Goal: Information Seeking & Learning: Check status

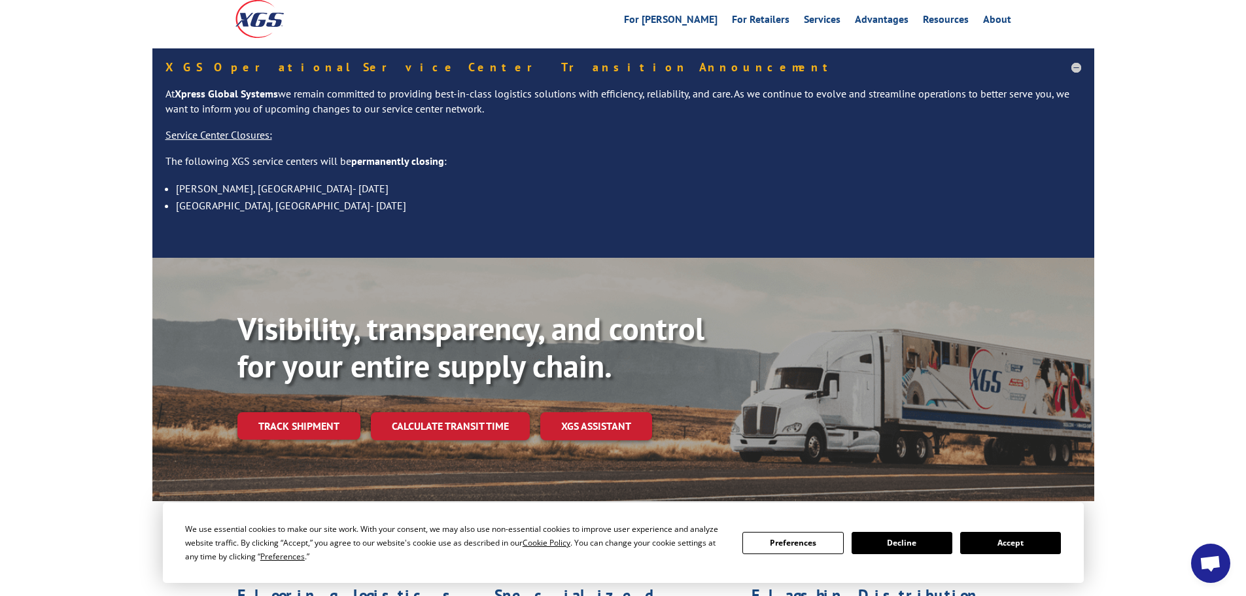
scroll to position [131, 0]
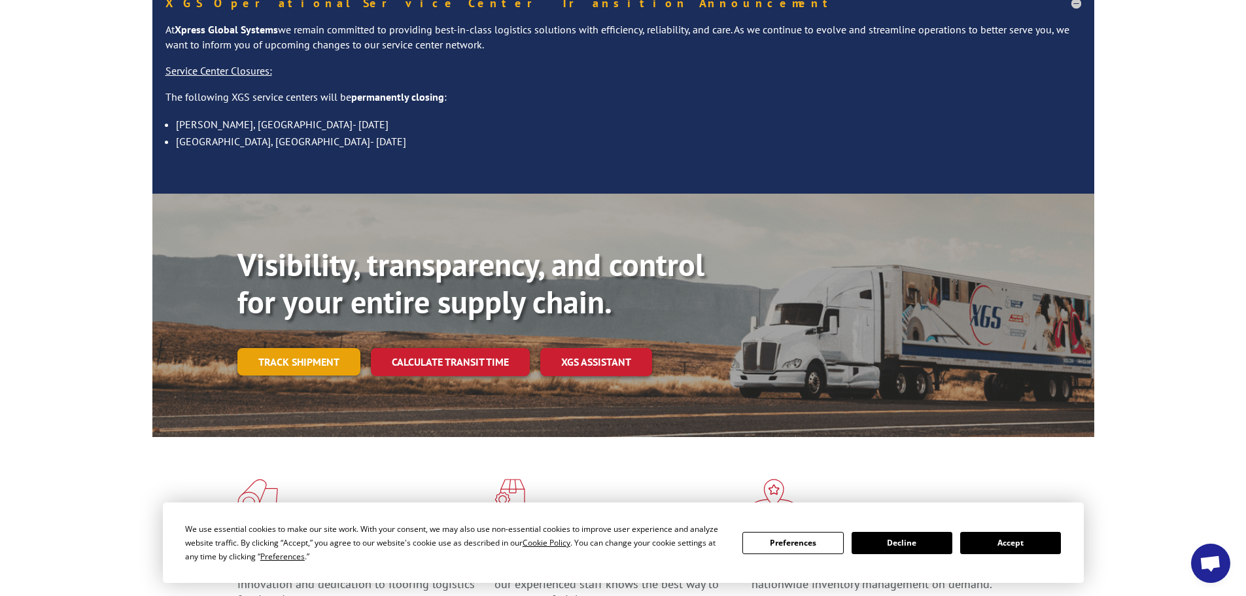
click at [321, 348] on link "Track shipment" at bounding box center [299, 361] width 123 height 27
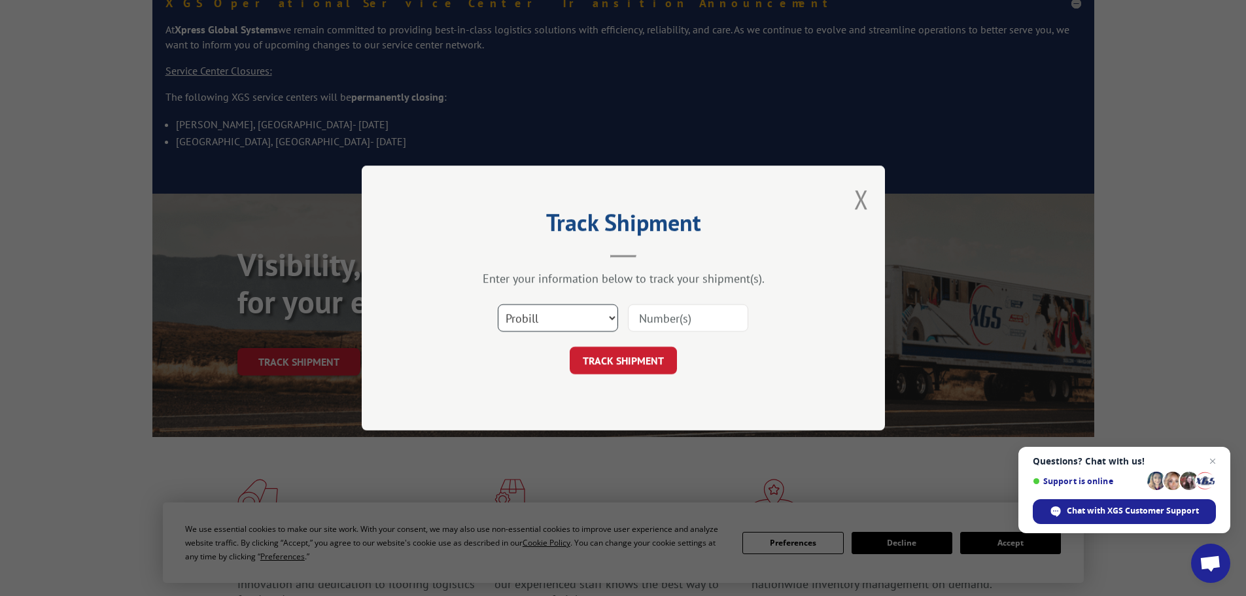
drag, startPoint x: 556, startPoint y: 305, endPoint x: 559, endPoint y: 319, distance: 14.6
click at [556, 306] on select "Select category... Probill BOL PO" at bounding box center [558, 317] width 120 height 27
select select "bol"
click at [498, 304] on select "Select category... Probill BOL PO" at bounding box center [558, 317] width 120 height 27
click at [669, 308] on input at bounding box center [688, 317] width 120 height 27
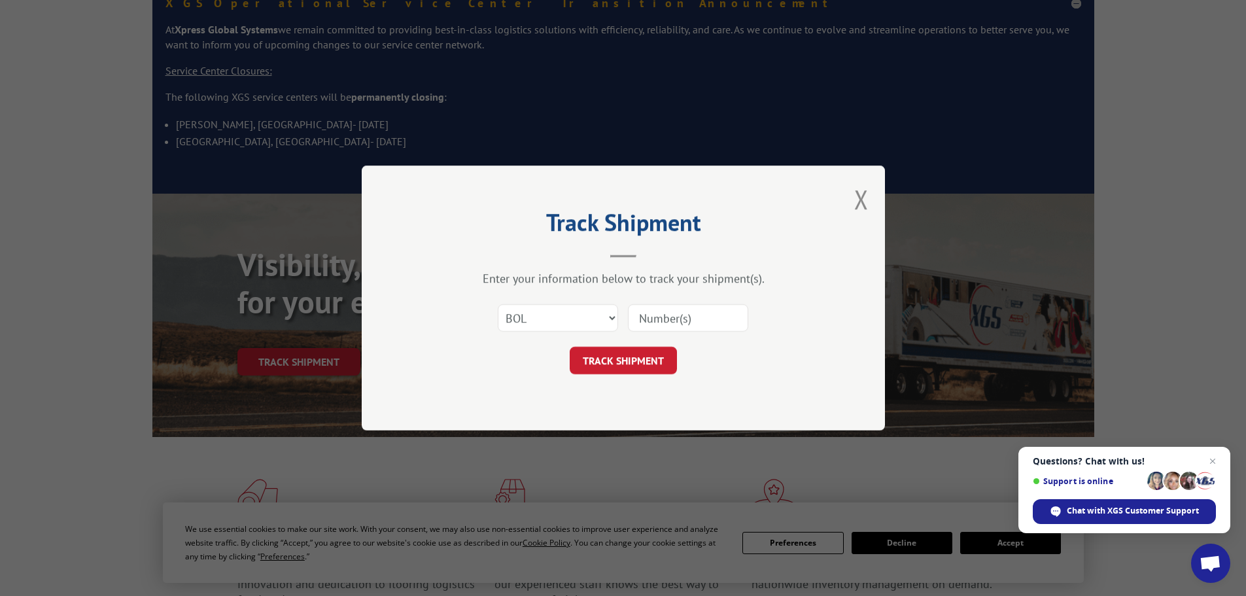
paste input "5106098"
type input "5106098"
click at [654, 367] on button "TRACK SHIPMENT" at bounding box center [623, 360] width 107 height 27
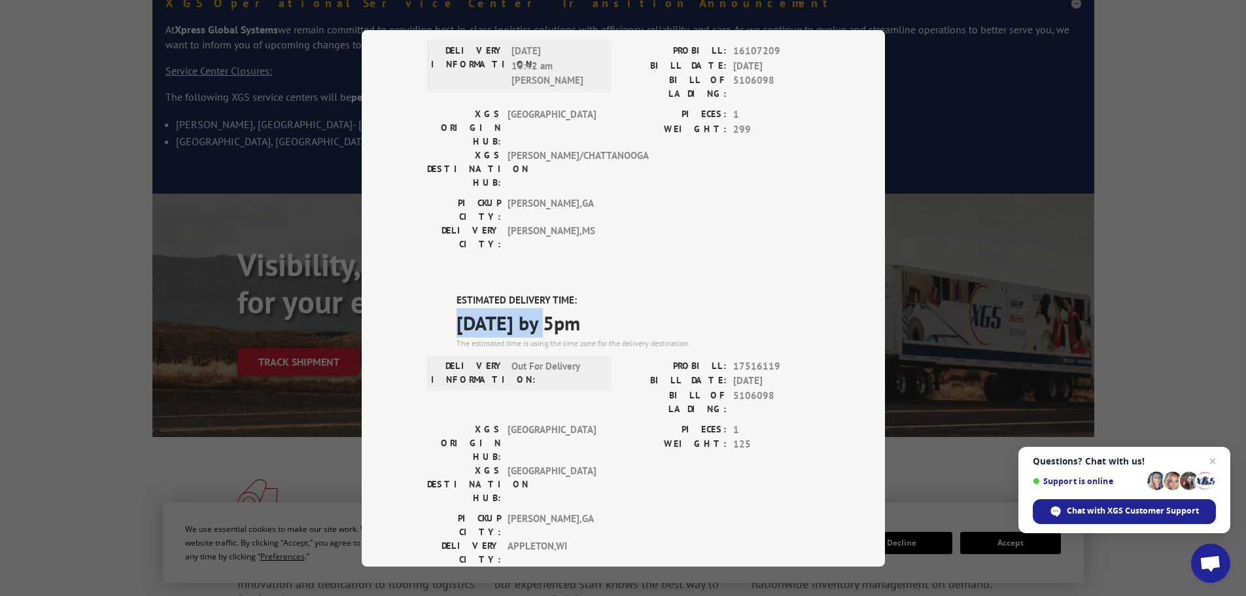
drag, startPoint x: 451, startPoint y: 246, endPoint x: 556, endPoint y: 250, distance: 104.1
click at [556, 308] on span "09/08/2025 by 5pm" at bounding box center [638, 322] width 363 height 29
copy span "09/08/2025"
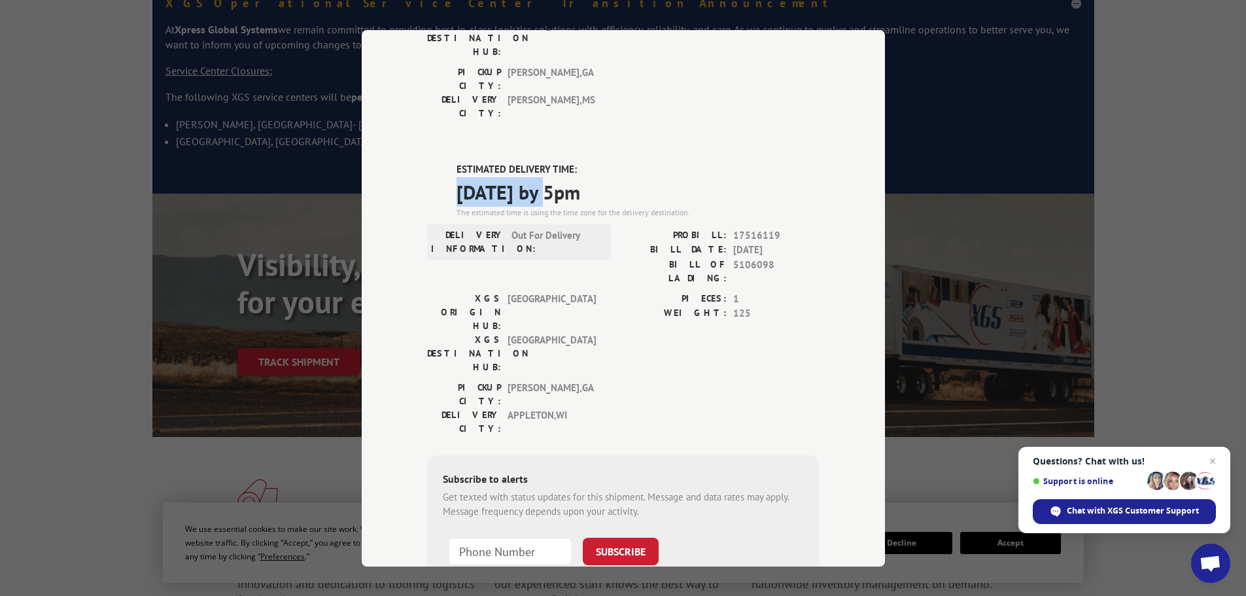
scroll to position [0, 0]
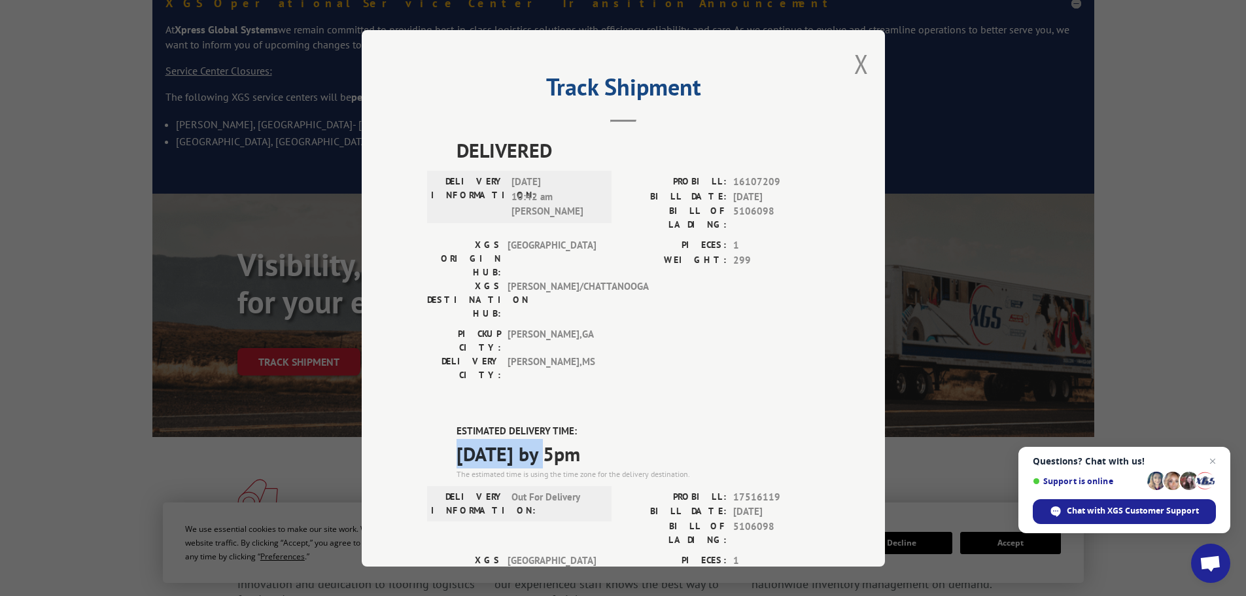
click at [855, 58] on button "Close modal" at bounding box center [862, 63] width 14 height 35
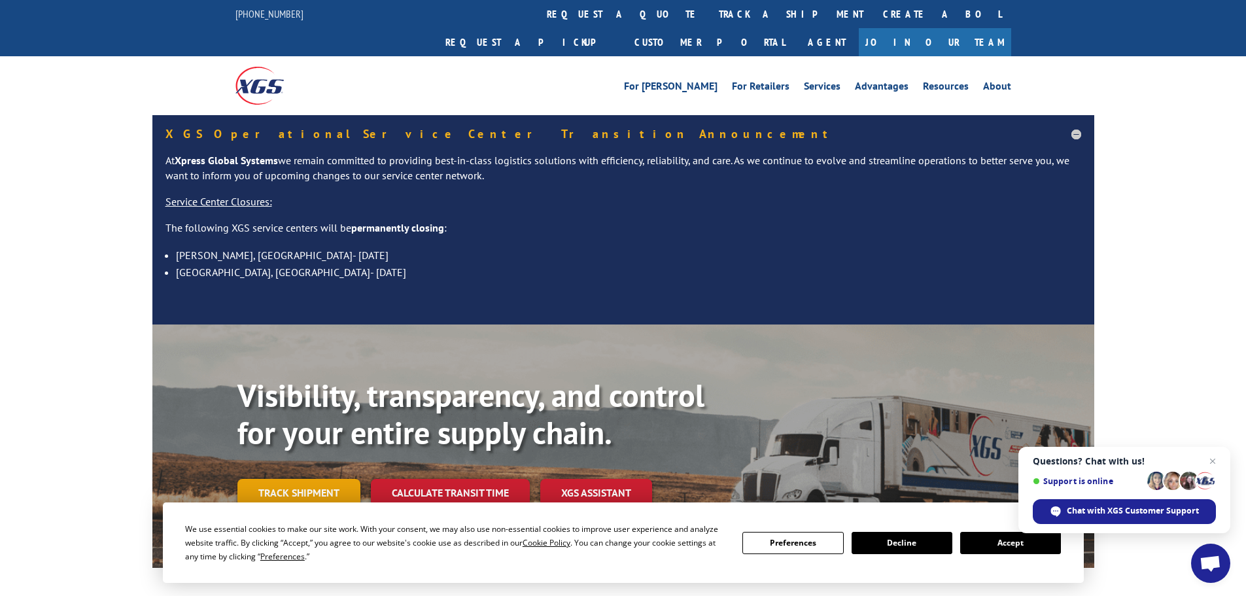
click at [326, 479] on link "Track shipment" at bounding box center [299, 492] width 123 height 27
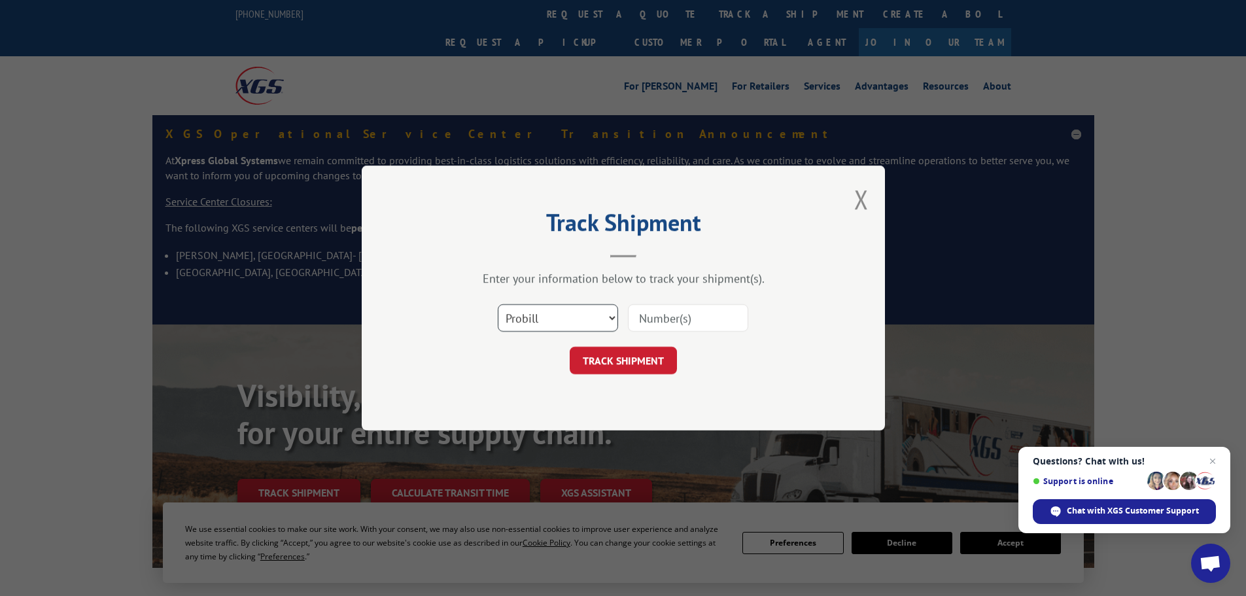
click at [546, 312] on select "Select category... Probill BOL PO" at bounding box center [558, 317] width 120 height 27
select select "bol"
click at [498, 304] on select "Select category... Probill BOL PO" at bounding box center [558, 317] width 120 height 27
click at [656, 330] on input at bounding box center [688, 317] width 120 height 27
paste input "5999218"
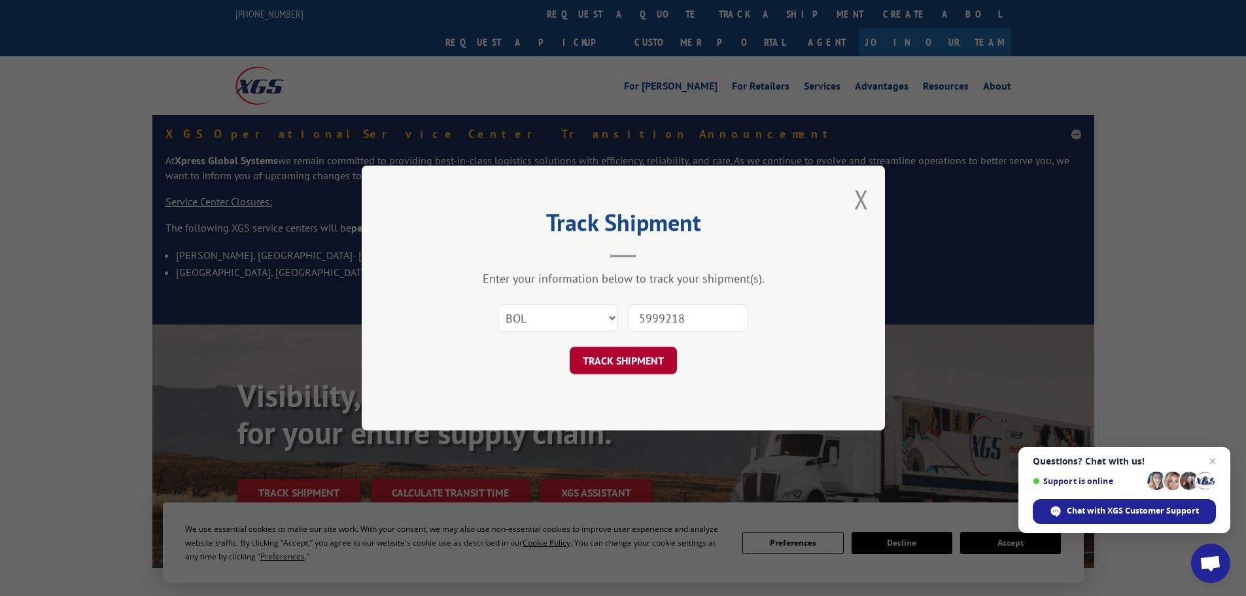
type input "5999218"
click at [630, 363] on button "TRACK SHIPMENT" at bounding box center [623, 360] width 107 height 27
